Goal: Task Accomplishment & Management: Complete application form

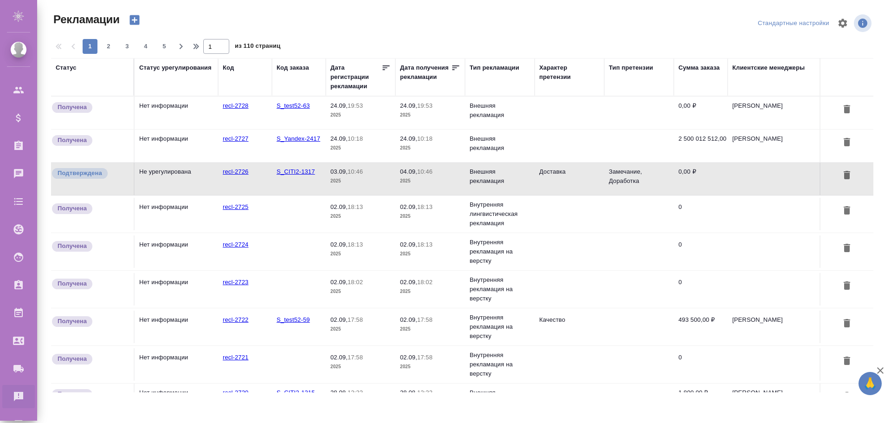
drag, startPoint x: 402, startPoint y: 385, endPoint x: 495, endPoint y: 390, distance: 93.4
click at [495, 390] on div "Статус Статус урегулирования Код Код заказа Дата регистрации рекламации Дата по…" at bounding box center [462, 225] width 822 height 334
click at [766, 69] on div "Клиентские менеджеры" at bounding box center [768, 67] width 72 height 9
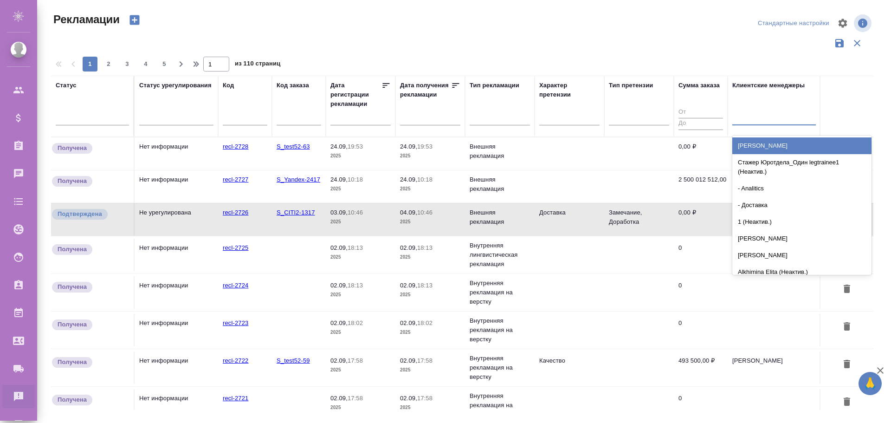
click at [755, 119] on div at bounding box center [774, 115] width 84 height 13
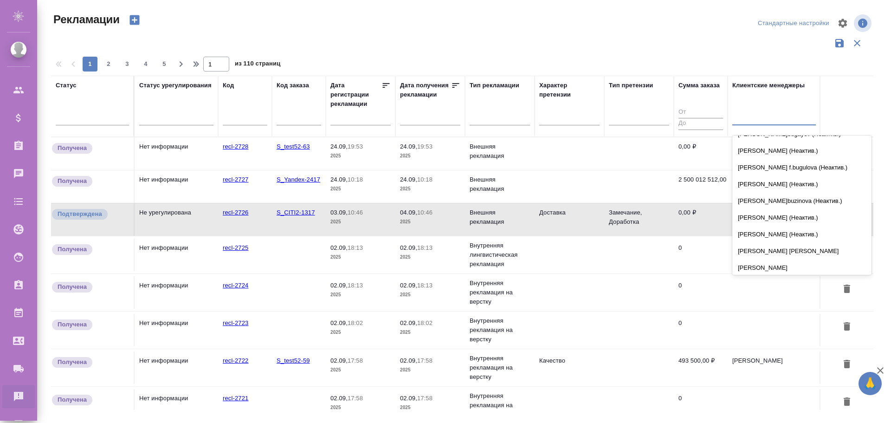
scroll to position [5615, 0]
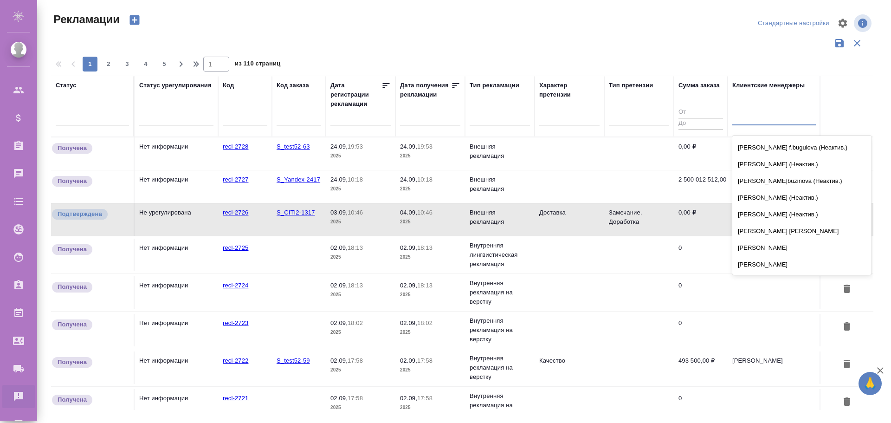
click at [756, 373] on div "Вагина Яна" at bounding box center [801, 381] width 139 height 17
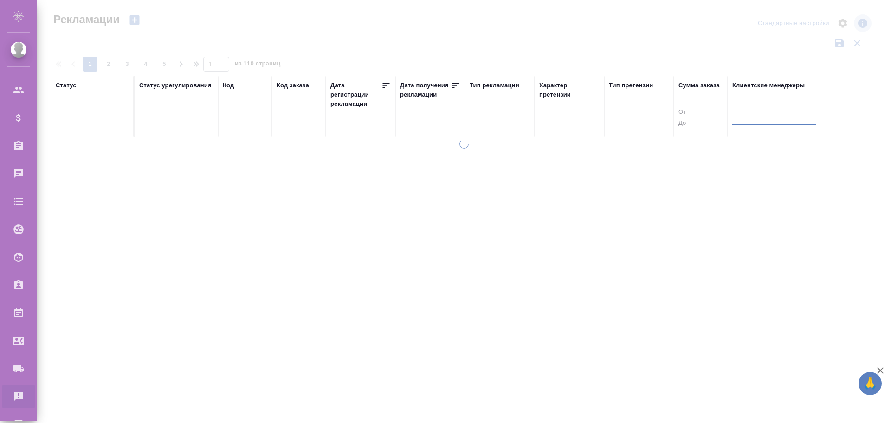
click at [768, 117] on div at bounding box center [774, 115] width 84 height 13
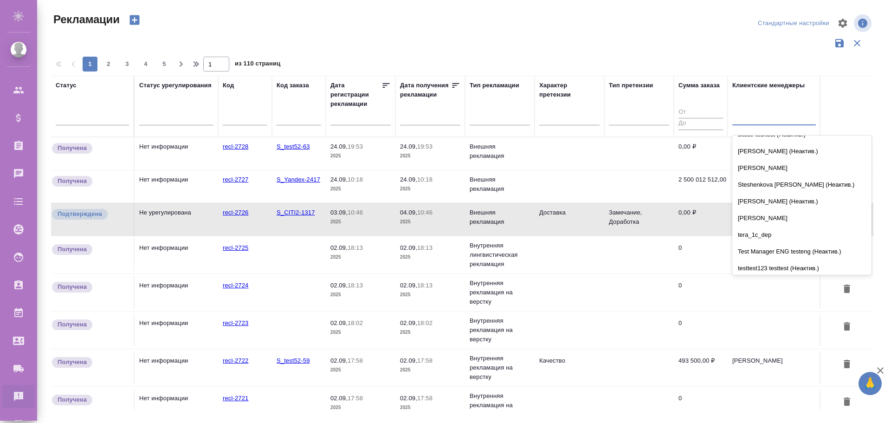
scroll to position [1671, 0]
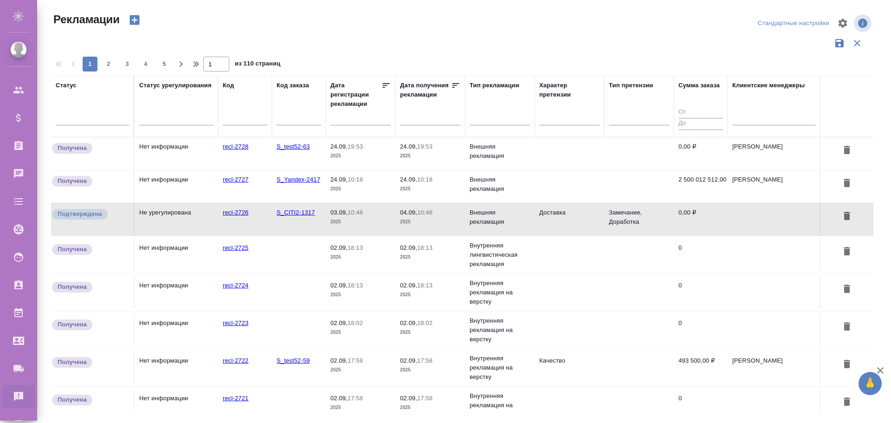
click at [664, 55] on div at bounding box center [466, 54] width 830 height 5
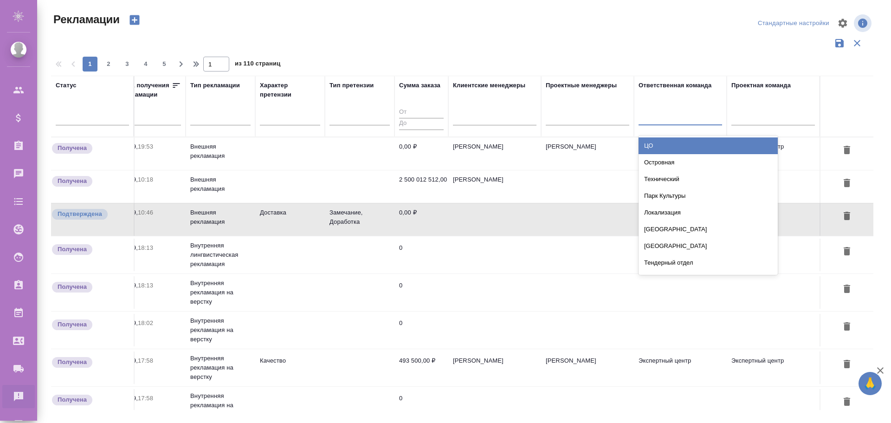
click at [690, 124] on div at bounding box center [681, 117] width 84 height 18
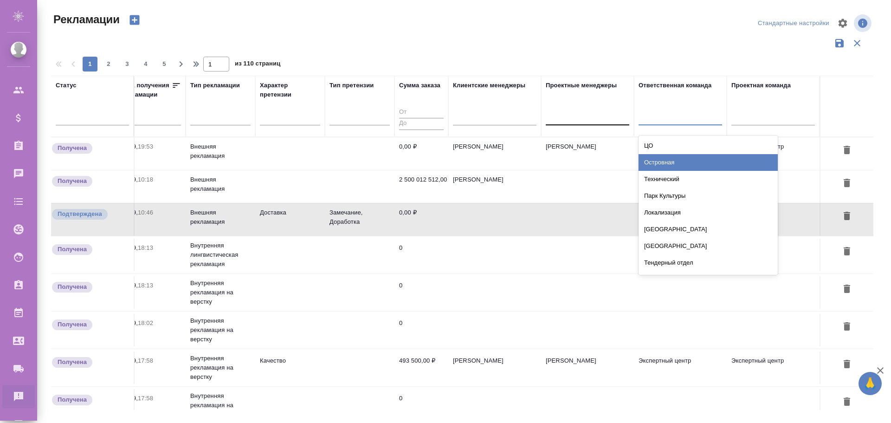
click at [589, 114] on div at bounding box center [588, 115] width 84 height 13
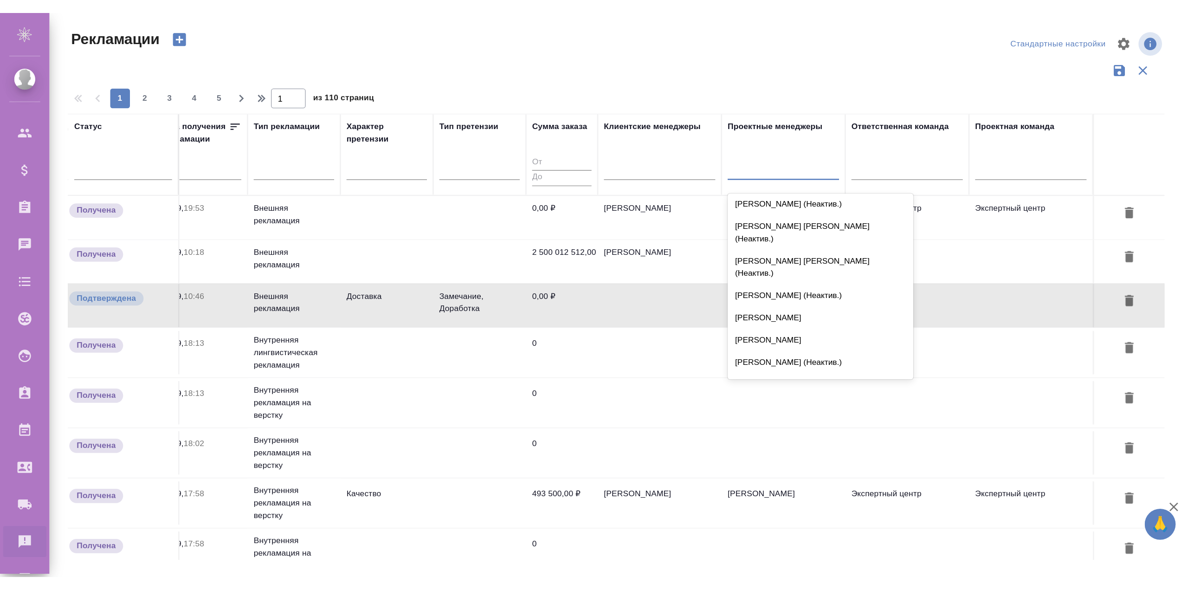
scroll to position [3480, 0]
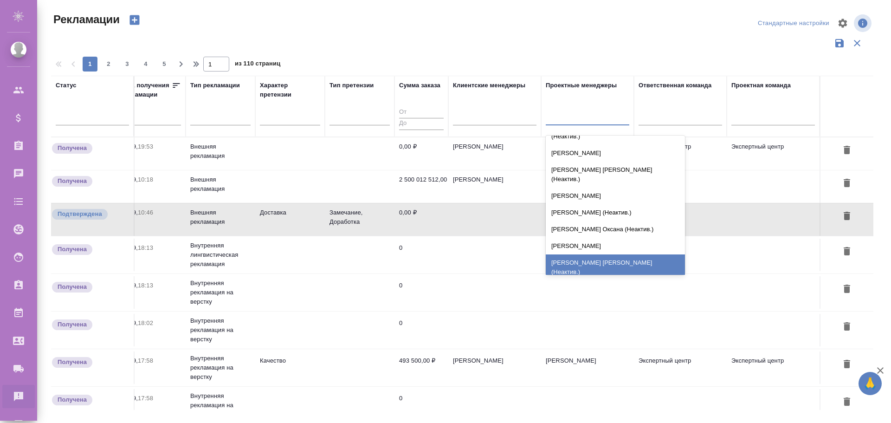
click at [534, 31] on div at bounding box center [466, 23] width 277 height 22
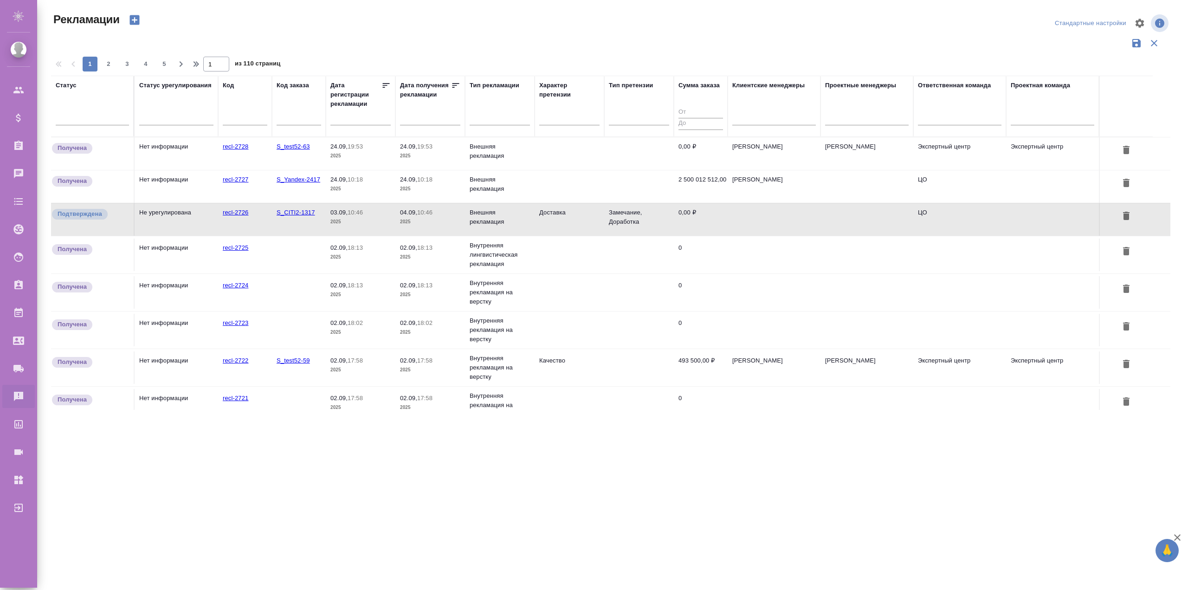
scroll to position [0, 0]
click at [335, 213] on p "03.09," at bounding box center [338, 212] width 17 height 7
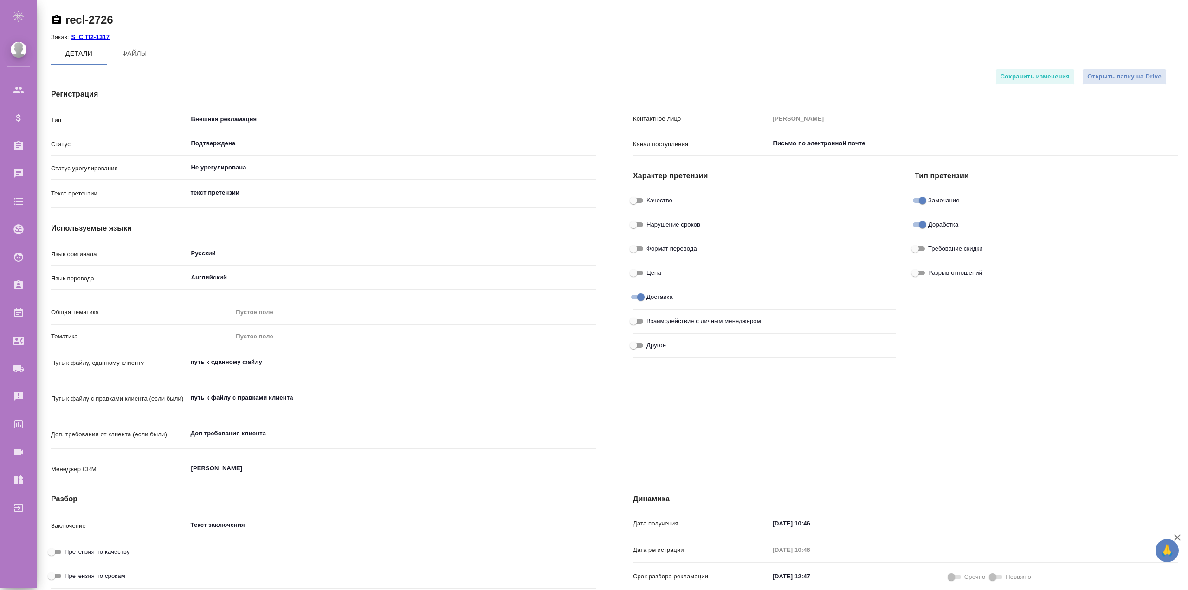
type input "MLV"
type input "EXPRESS TranslateConnector express"
type input "[PERSON_NAME]"
type input "Корп.экспресс"
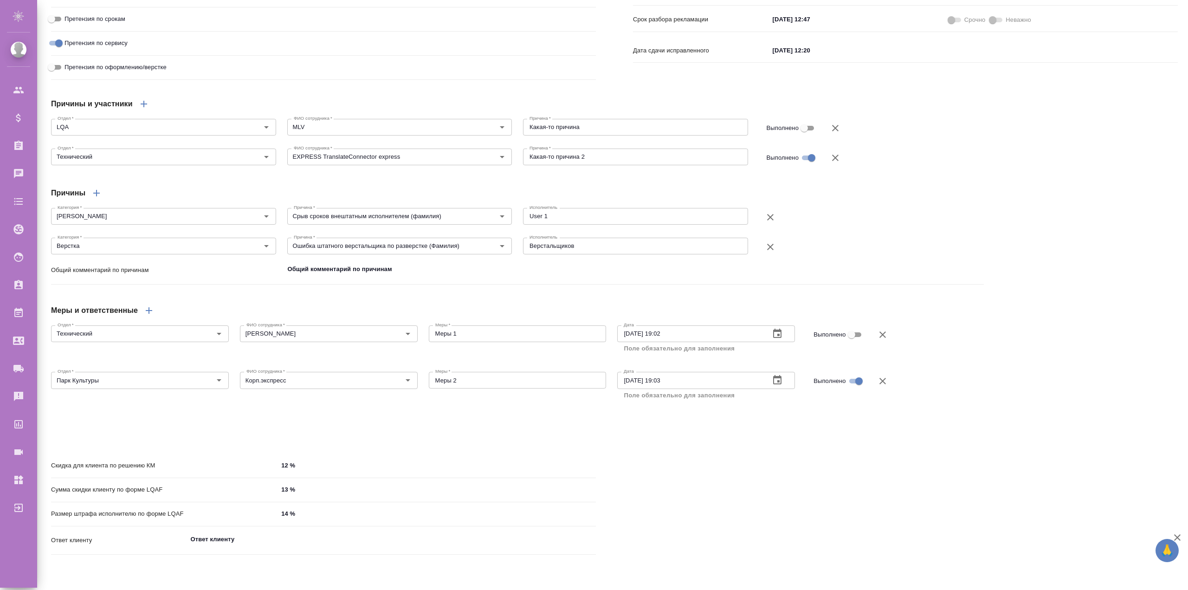
type textarea "x"
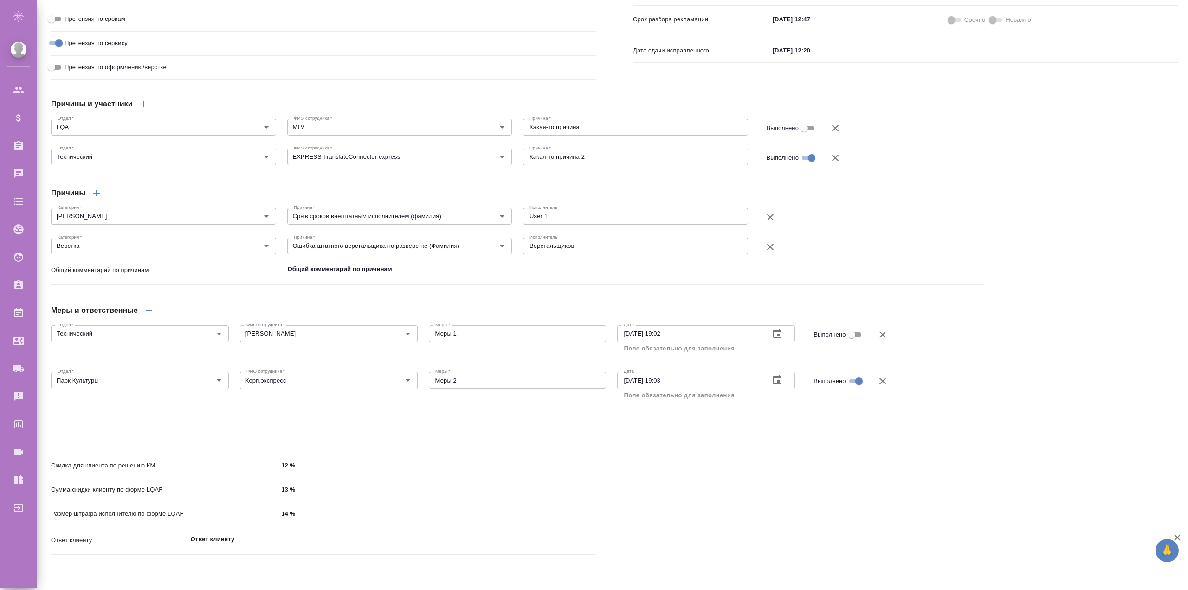
type textarea "x"
click at [79, 199] on h4 "Причины" at bounding box center [68, 192] width 34 height 11
click at [113, 204] on div "Причины" at bounding box center [517, 193] width 933 height 22
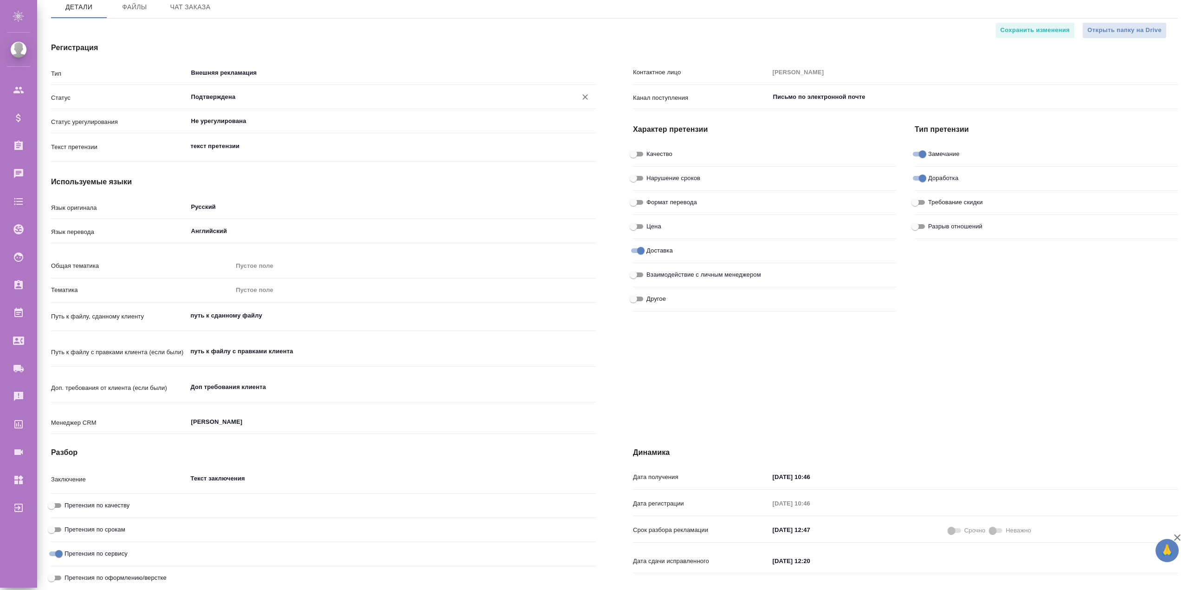
scroll to position [0, 0]
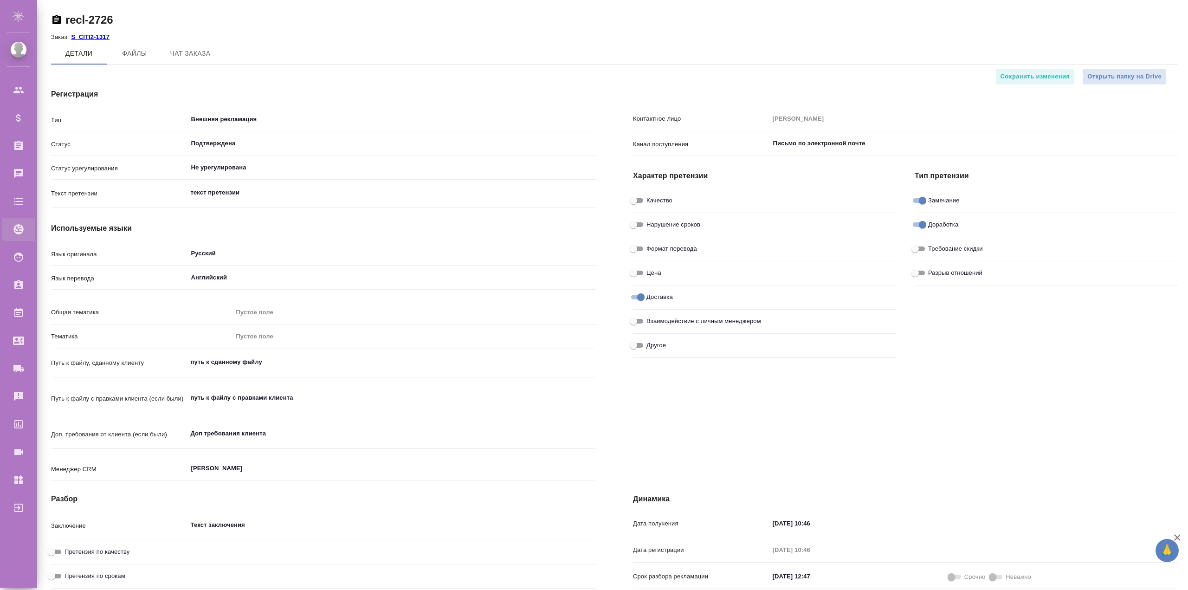
type textarea "x"
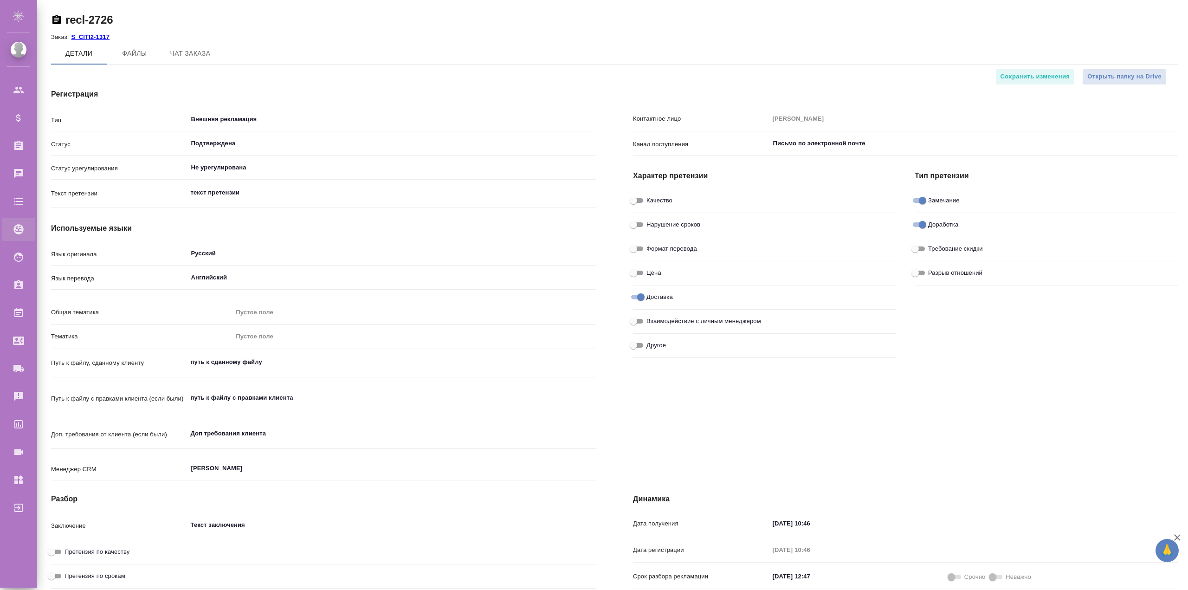
type textarea "x"
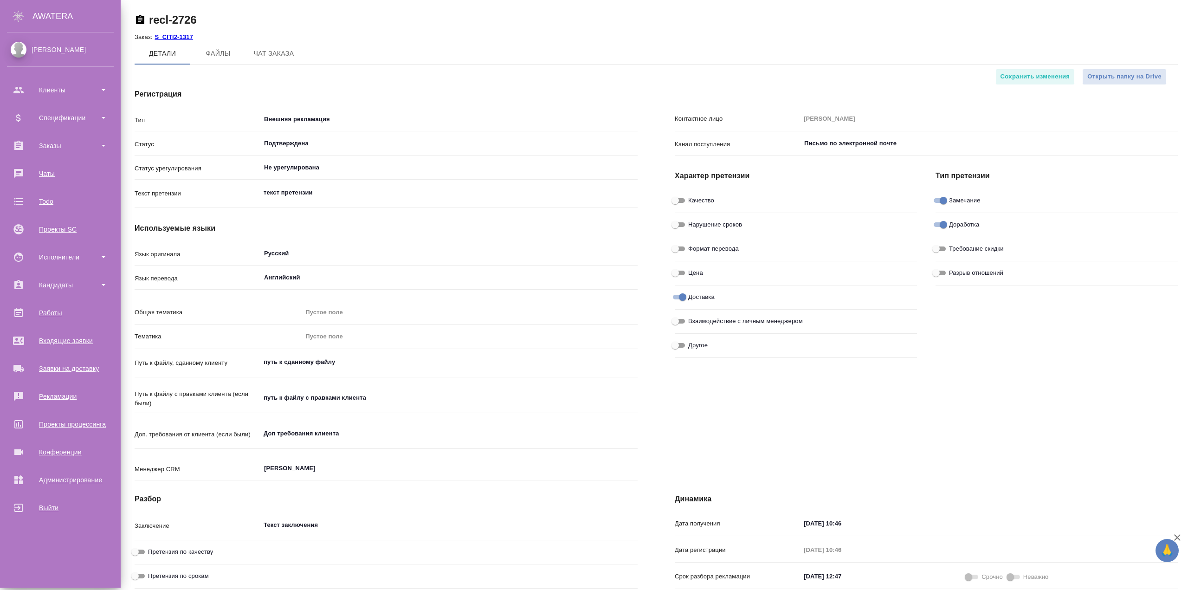
type textarea "x"
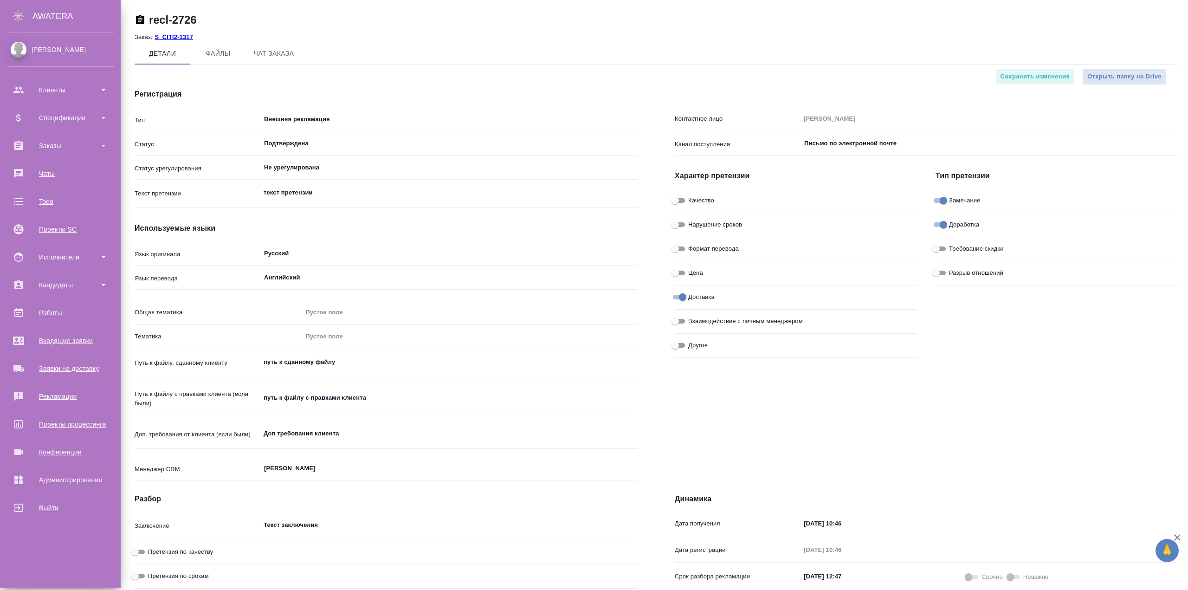
type textarea "x"
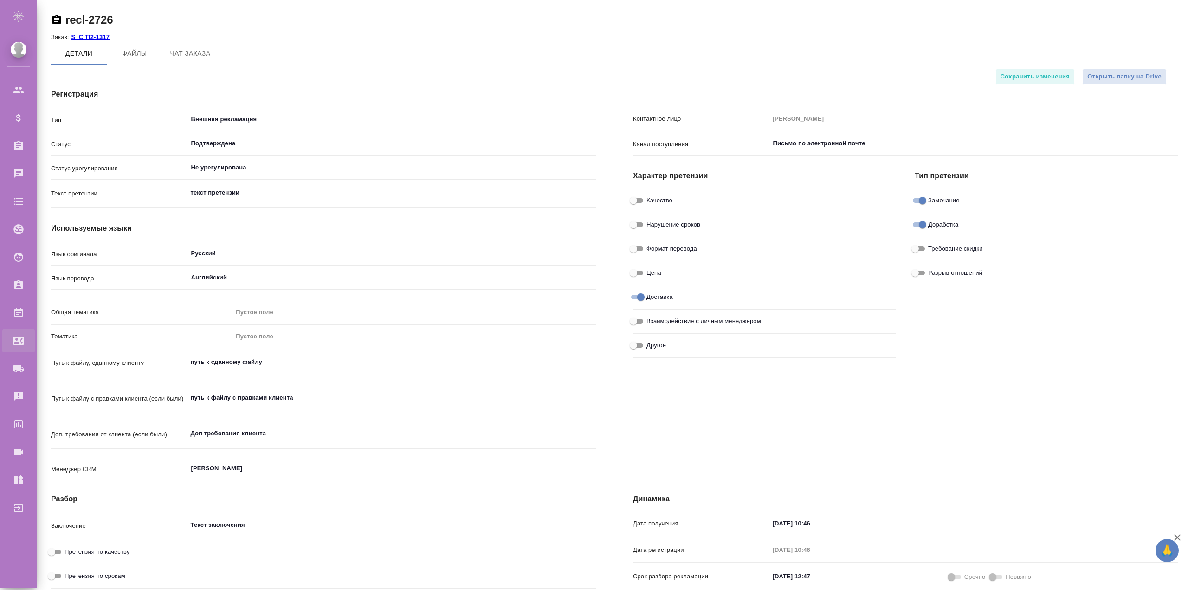
type textarea "x"
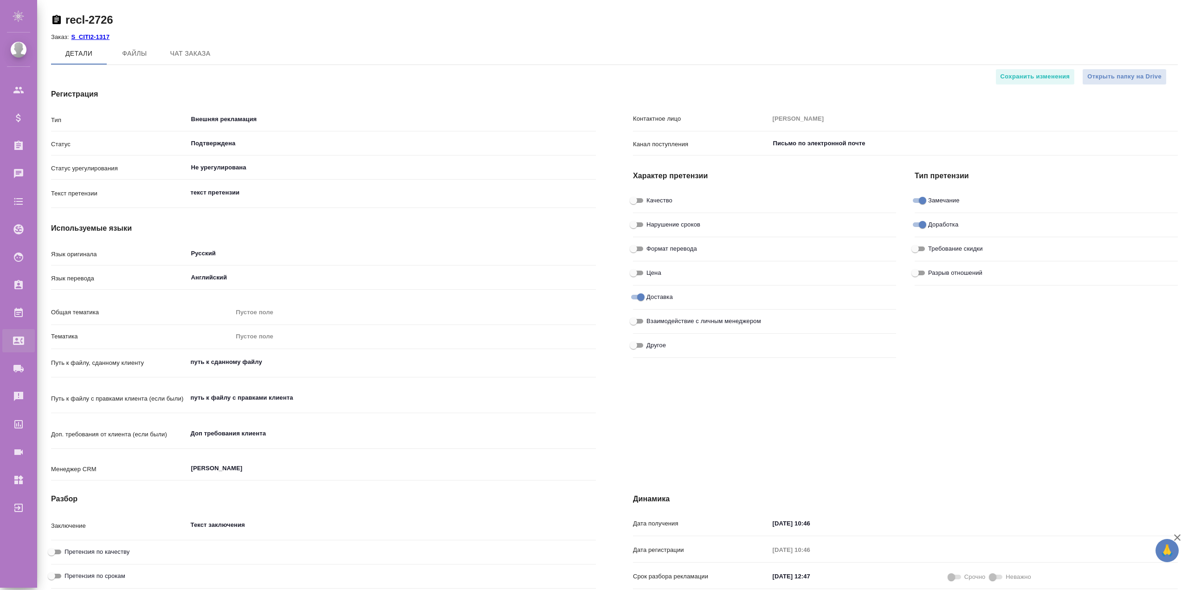
type textarea "x"
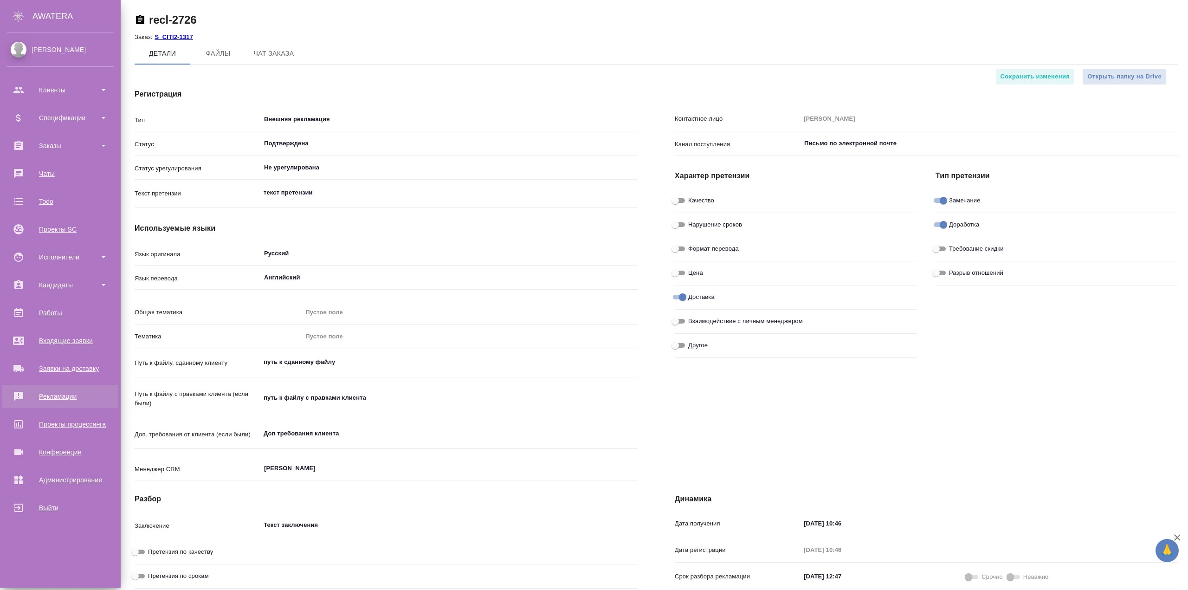
type textarea "x"
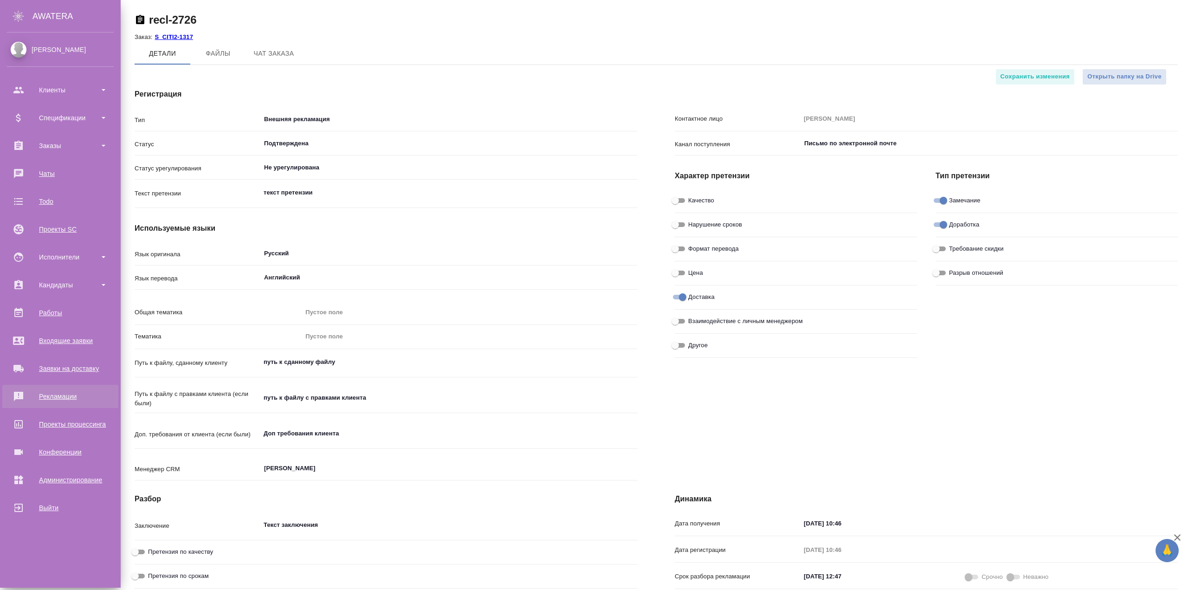
type textarea "x"
click at [53, 395] on div "Рекламации" at bounding box center [60, 396] width 107 height 14
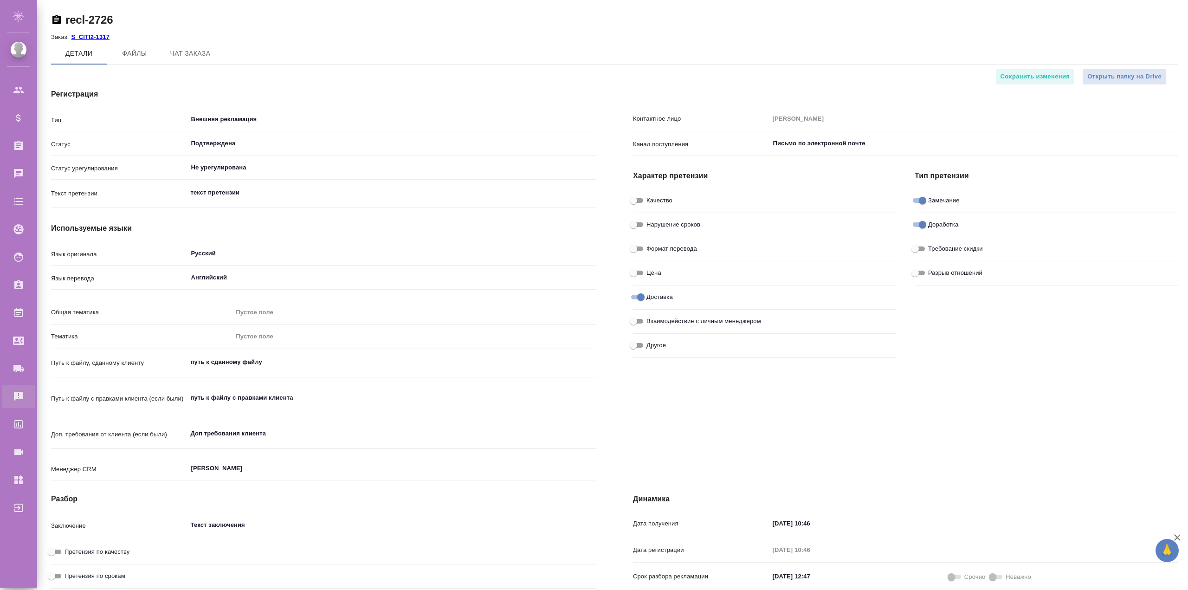
type textarea "x"
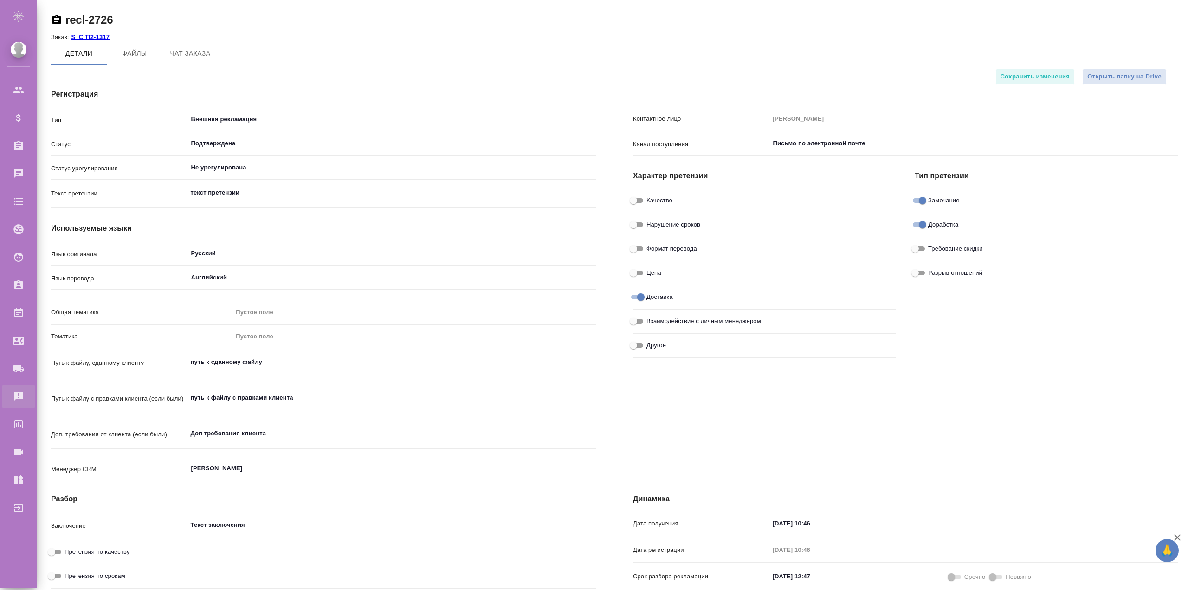
type textarea "x"
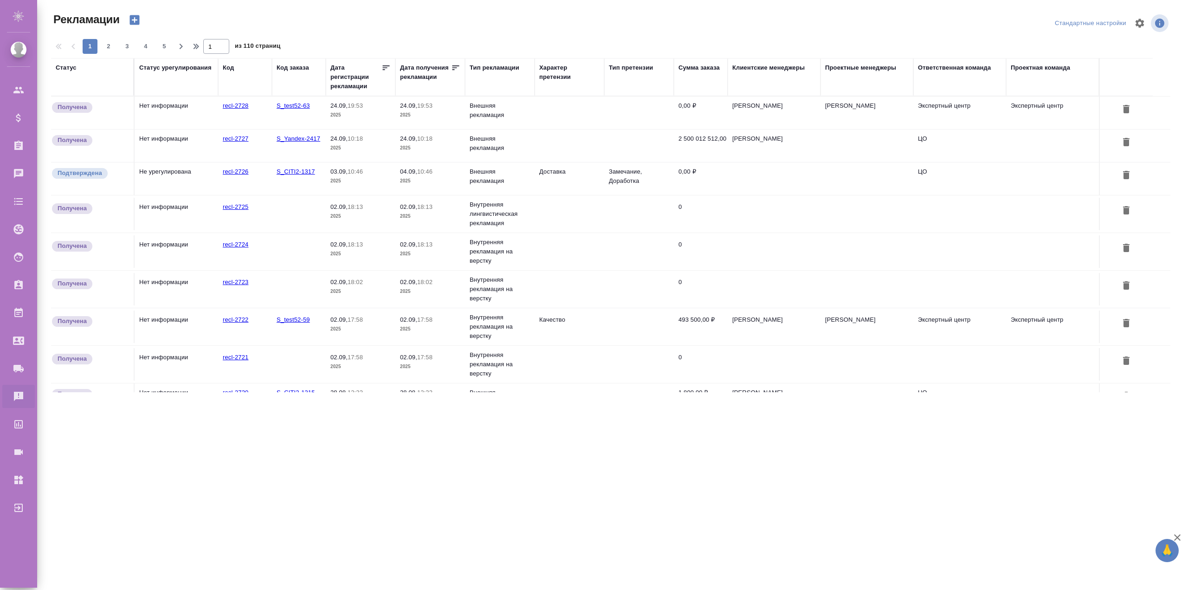
click at [135, 17] on icon "button" at bounding box center [134, 20] width 10 height 10
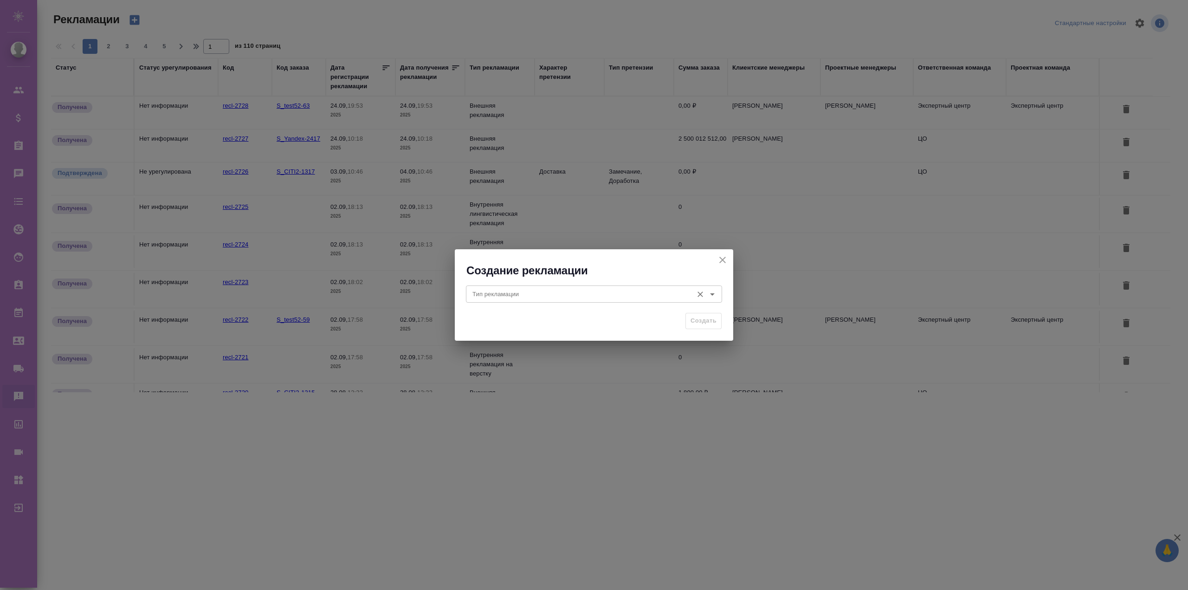
click at [547, 295] on input "Тип рекламации" at bounding box center [579, 293] width 220 height 11
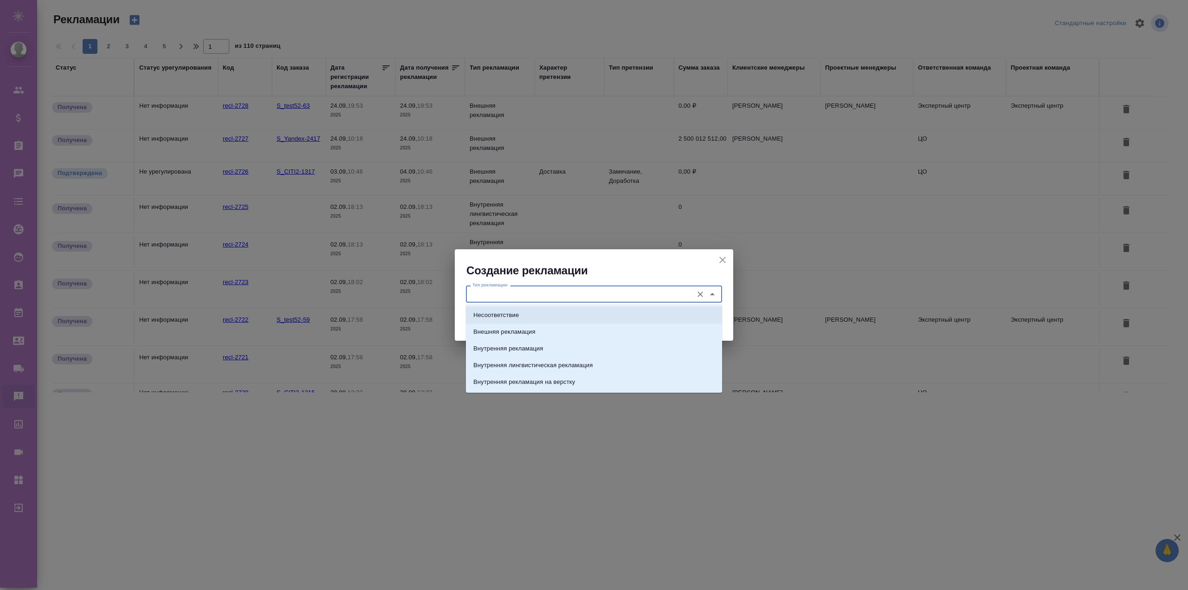
click at [515, 314] on p "Несоответствие" at bounding box center [495, 314] width 45 height 9
type input "Несоответствие"
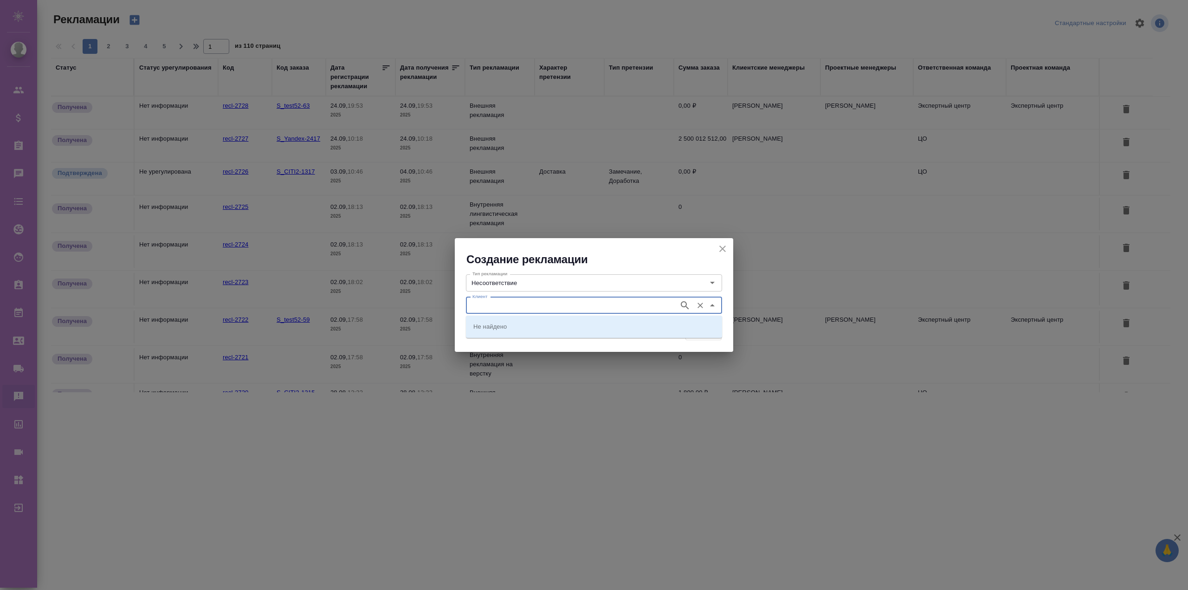
click at [506, 307] on input "Клиент" at bounding box center [572, 305] width 206 height 11
click at [505, 305] on input "Клиент" at bounding box center [572, 305] width 206 height 11
click at [719, 245] on icon "close" at bounding box center [722, 248] width 11 height 11
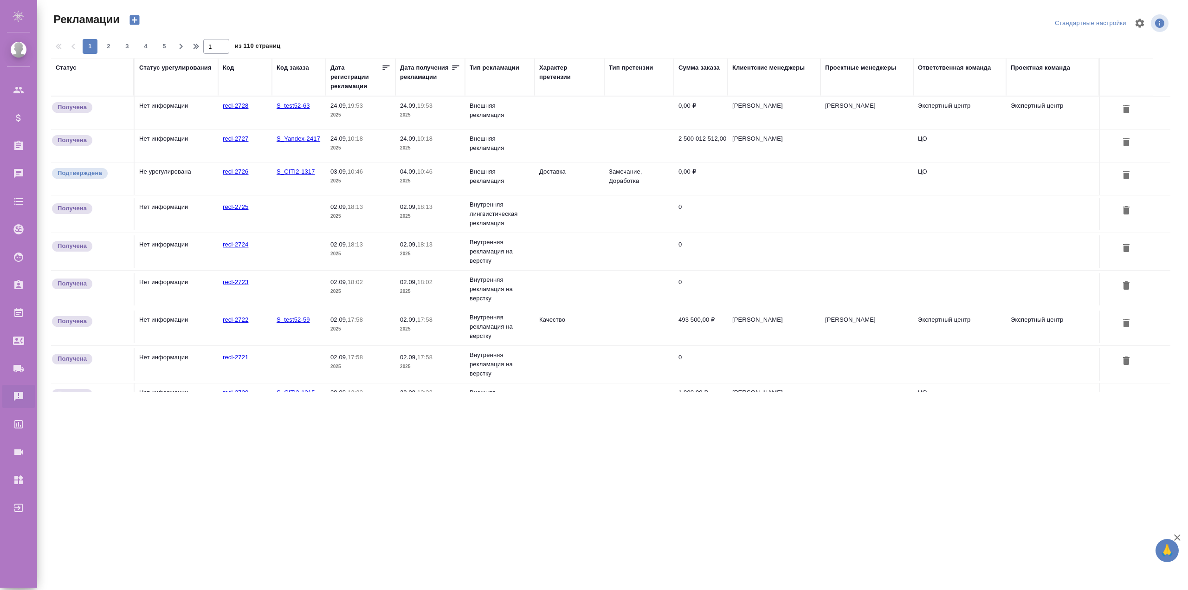
click at [135, 17] on icon "button" at bounding box center [134, 20] width 10 height 10
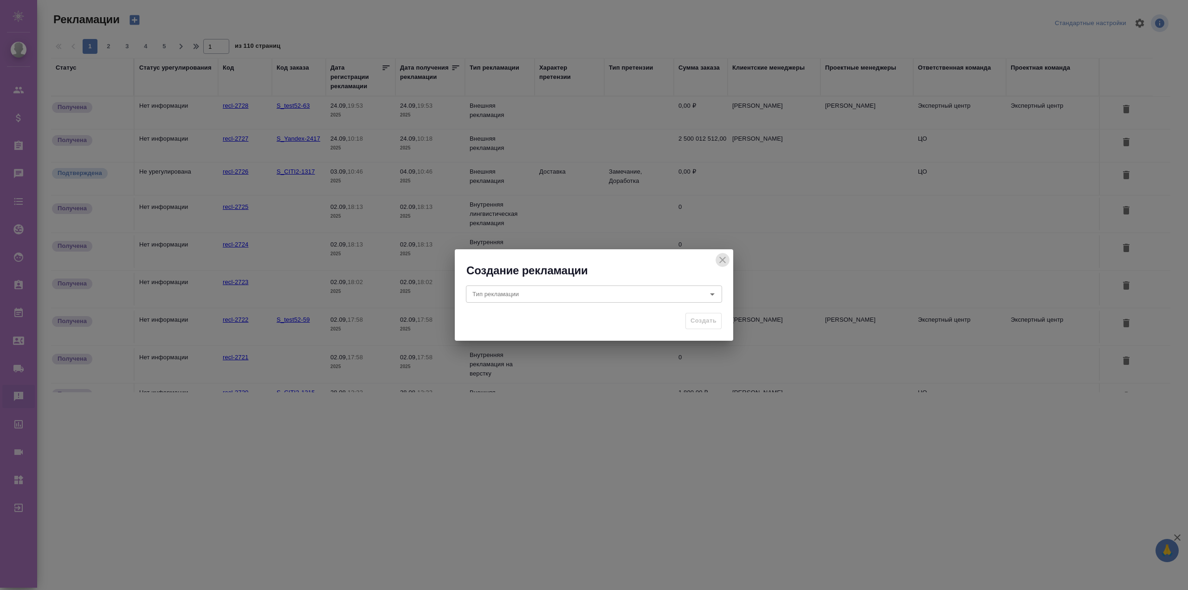
click at [722, 260] on icon "close" at bounding box center [722, 260] width 6 height 6
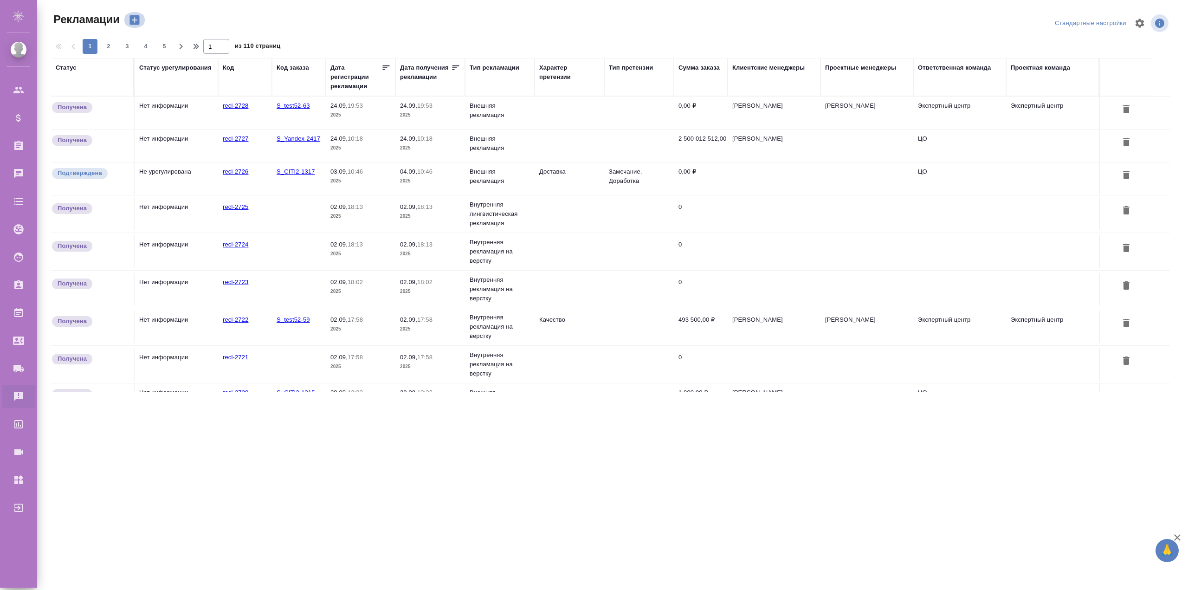
click at [131, 21] on icon "button" at bounding box center [134, 20] width 10 height 10
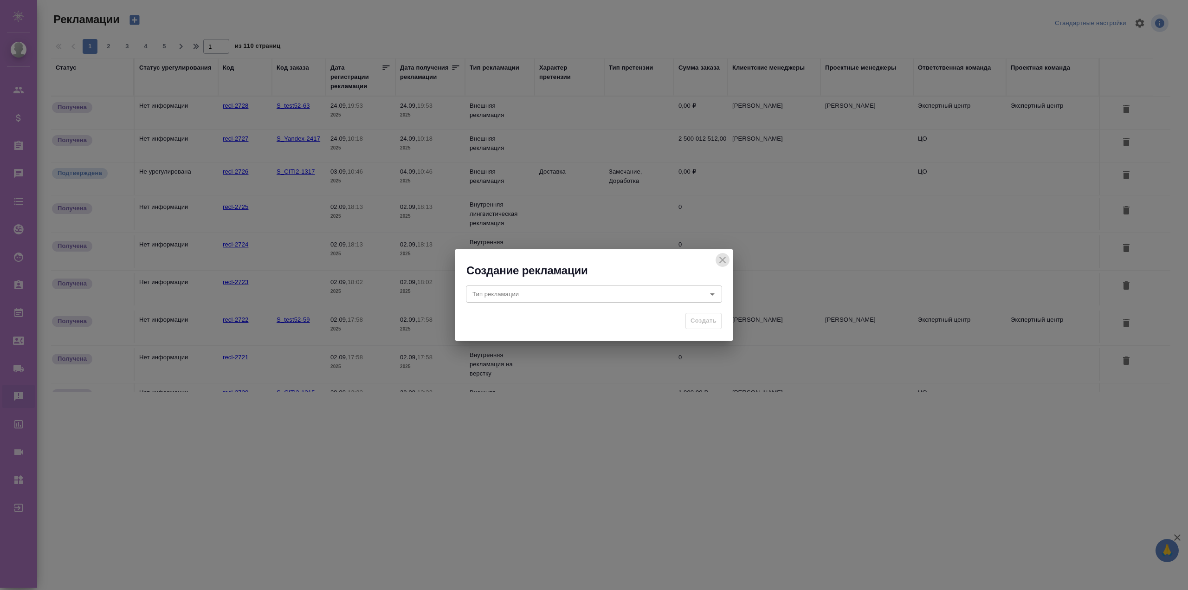
click at [723, 260] on icon "close" at bounding box center [722, 260] width 6 height 6
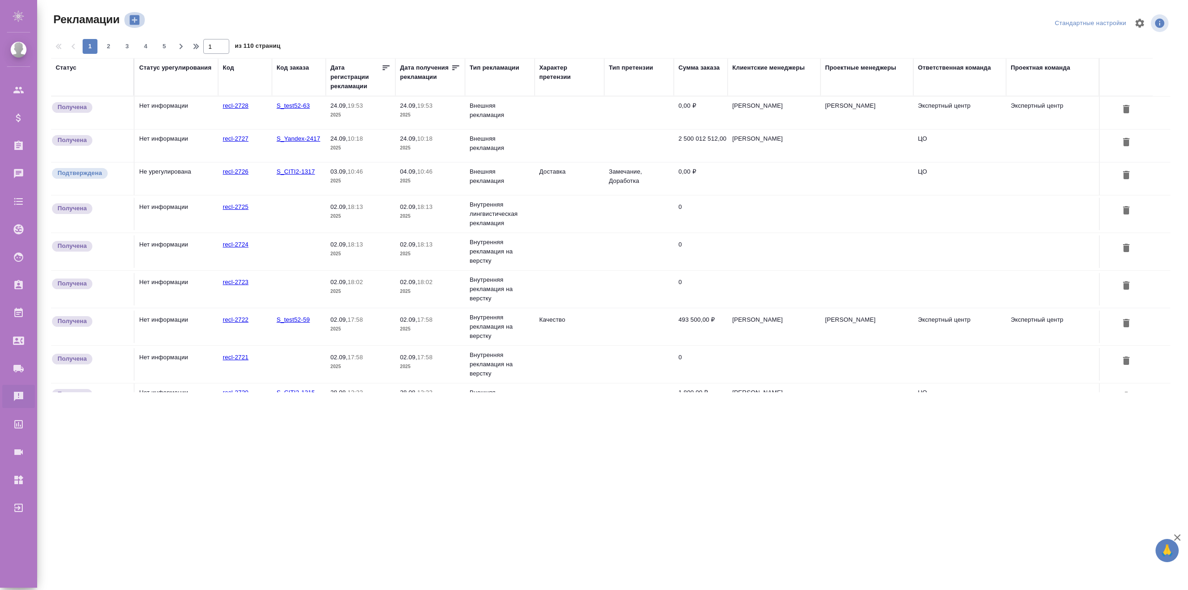
click at [135, 19] on icon "button" at bounding box center [134, 19] width 13 height 13
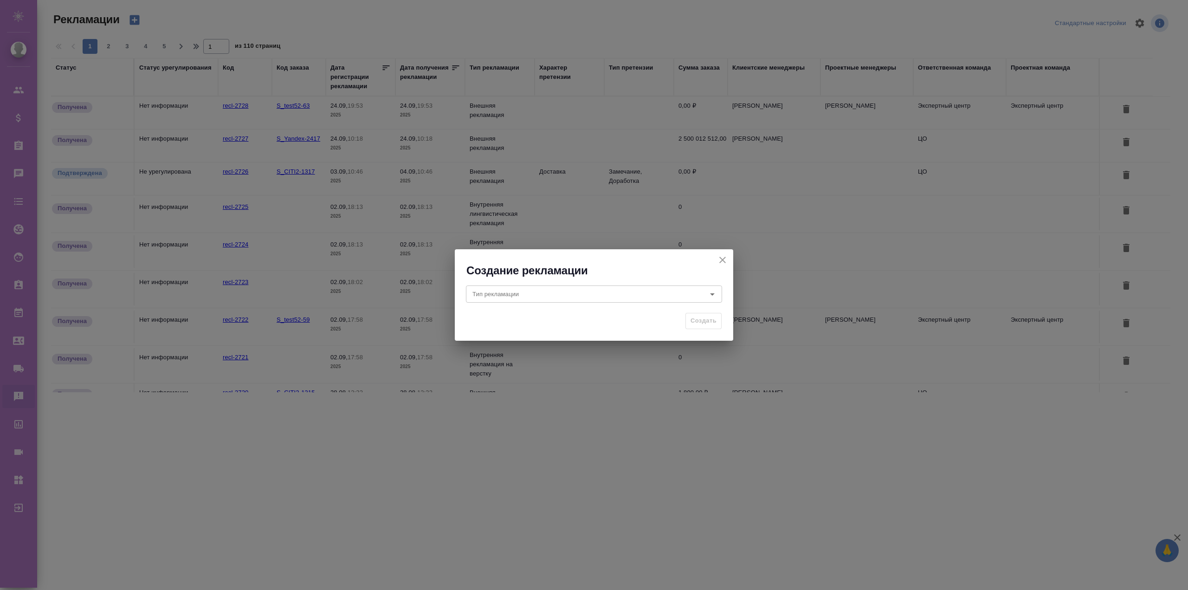
click at [724, 261] on icon "close" at bounding box center [722, 260] width 6 height 6
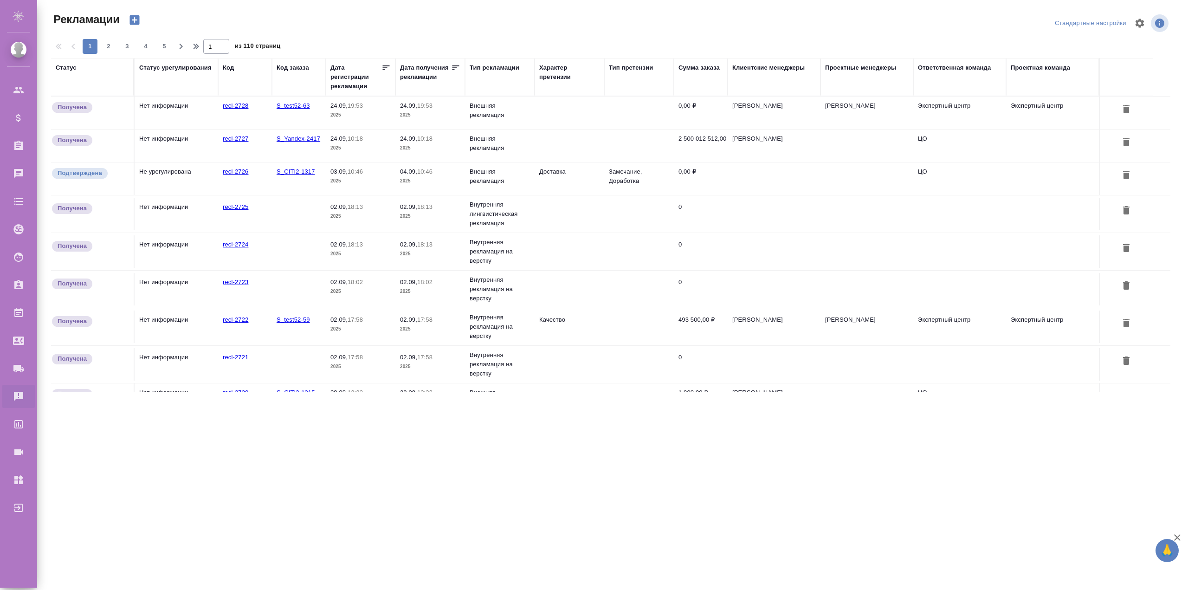
click at [133, 17] on icon "button" at bounding box center [134, 20] width 10 height 10
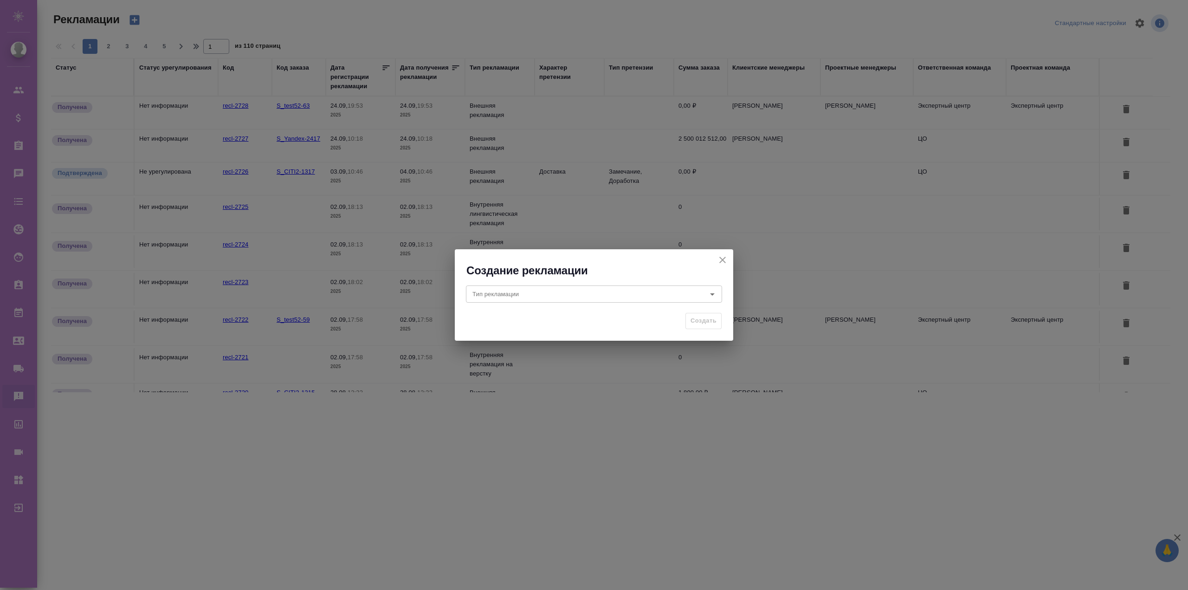
click at [721, 260] on icon "close" at bounding box center [722, 259] width 11 height 11
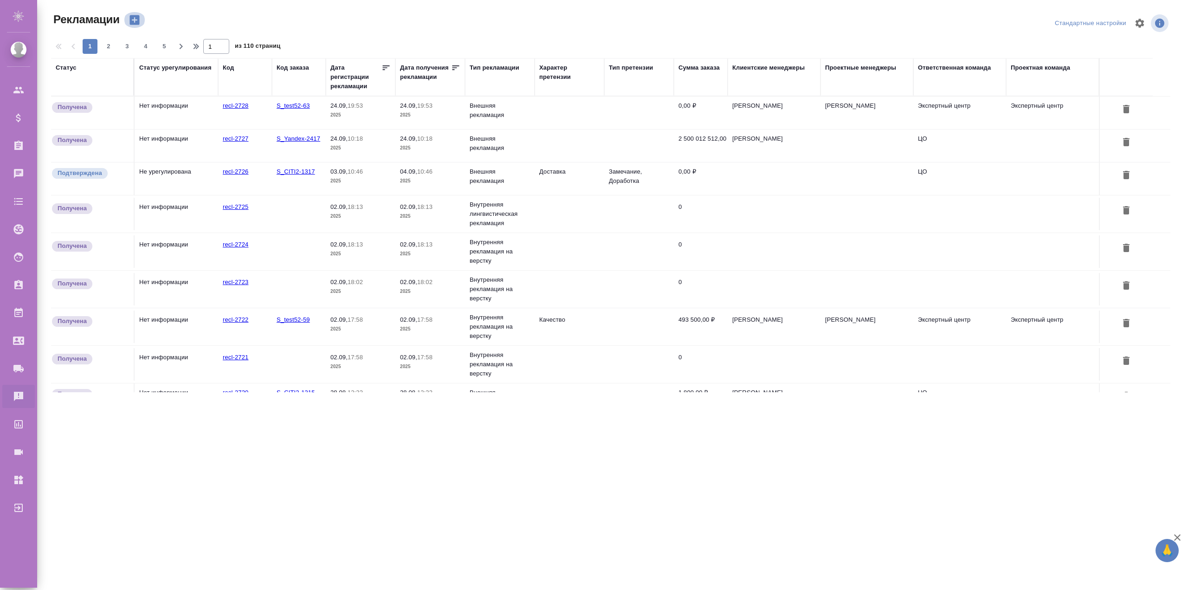
click at [140, 21] on icon "button" at bounding box center [134, 19] width 13 height 13
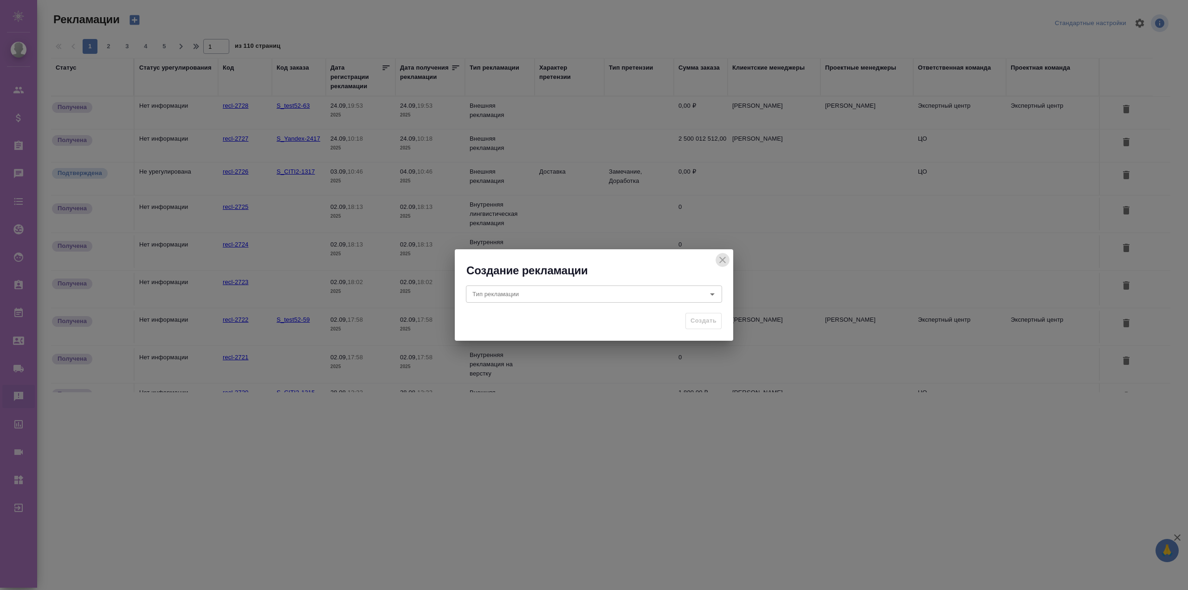
click at [723, 260] on icon "close" at bounding box center [722, 259] width 11 height 11
